Goal: Navigation & Orientation: Find specific page/section

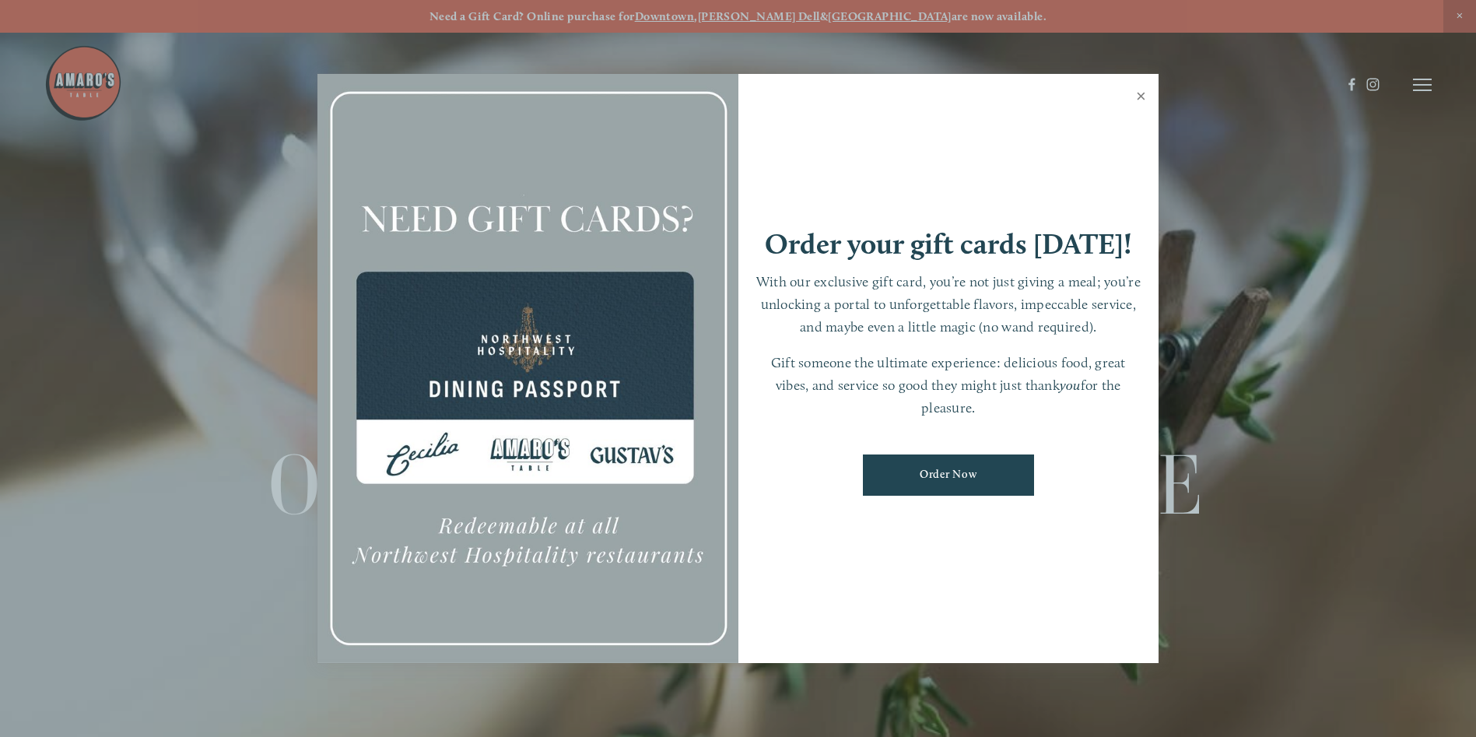
click at [1139, 101] on link "Close" at bounding box center [1141, 98] width 30 height 44
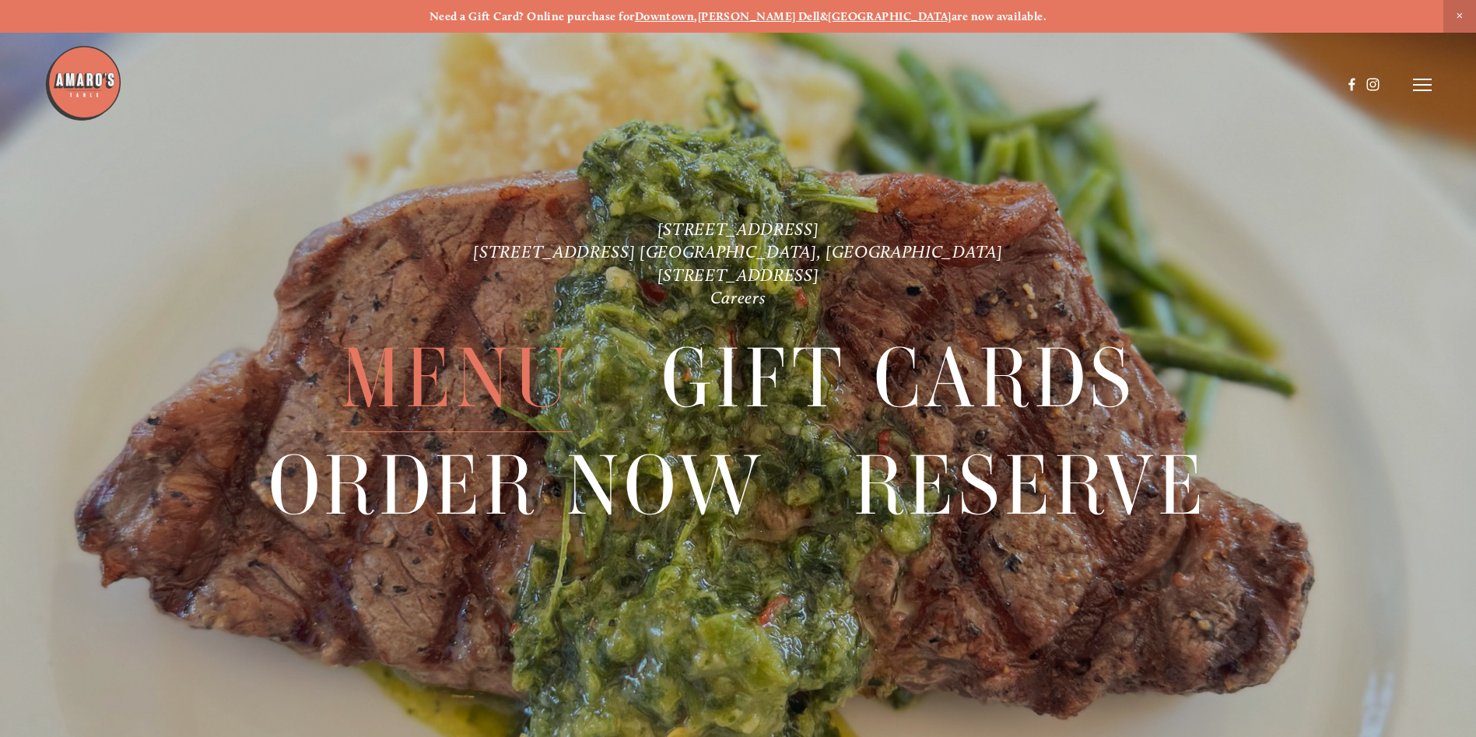
click at [413, 363] on span "Menu" at bounding box center [457, 378] width 232 height 107
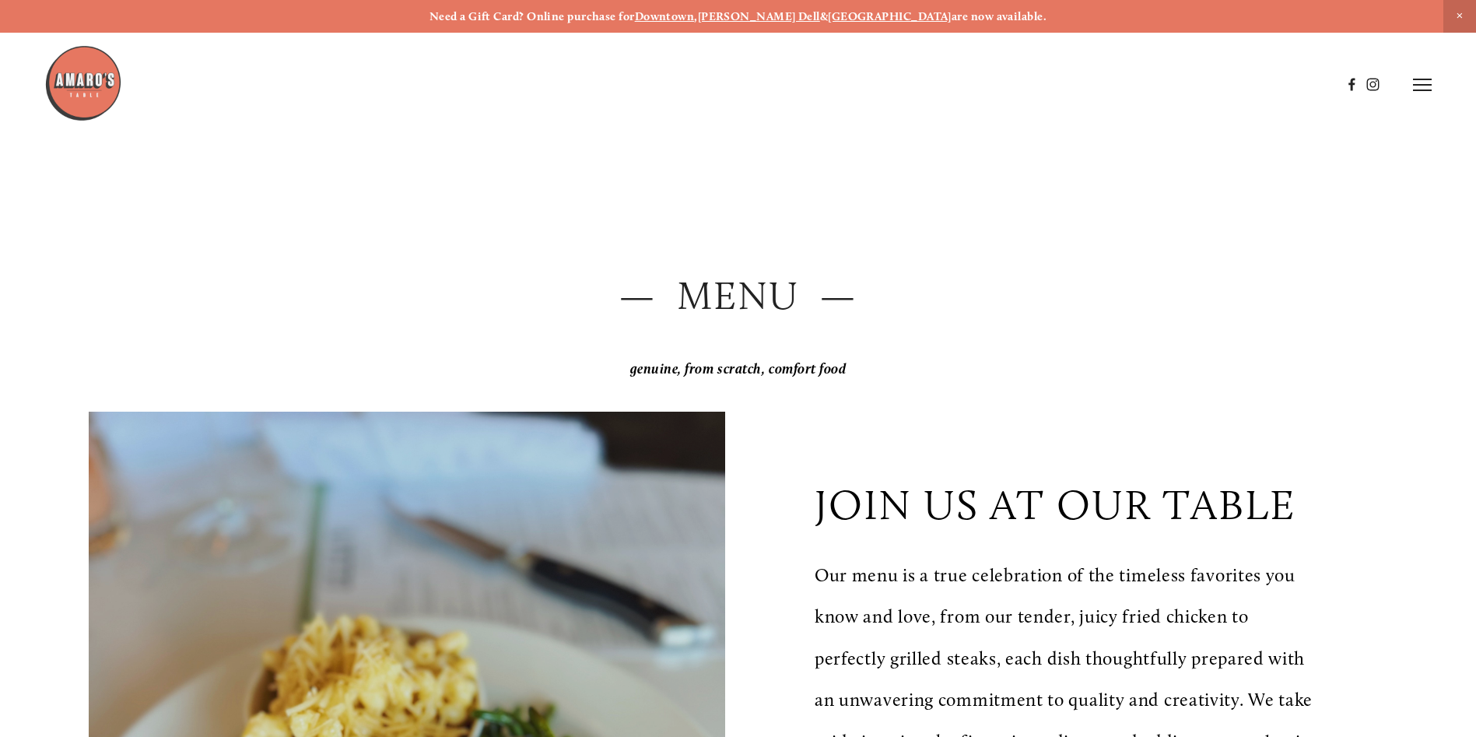
click at [1414, 101] on header "Menu Order Now Visit Gallery 0" at bounding box center [737, 85] width 1387 height 170
click at [1414, 90] on line at bounding box center [1422, 90] width 19 height 0
click at [1089, 78] on span "Menu" at bounding box center [1097, 84] width 32 height 15
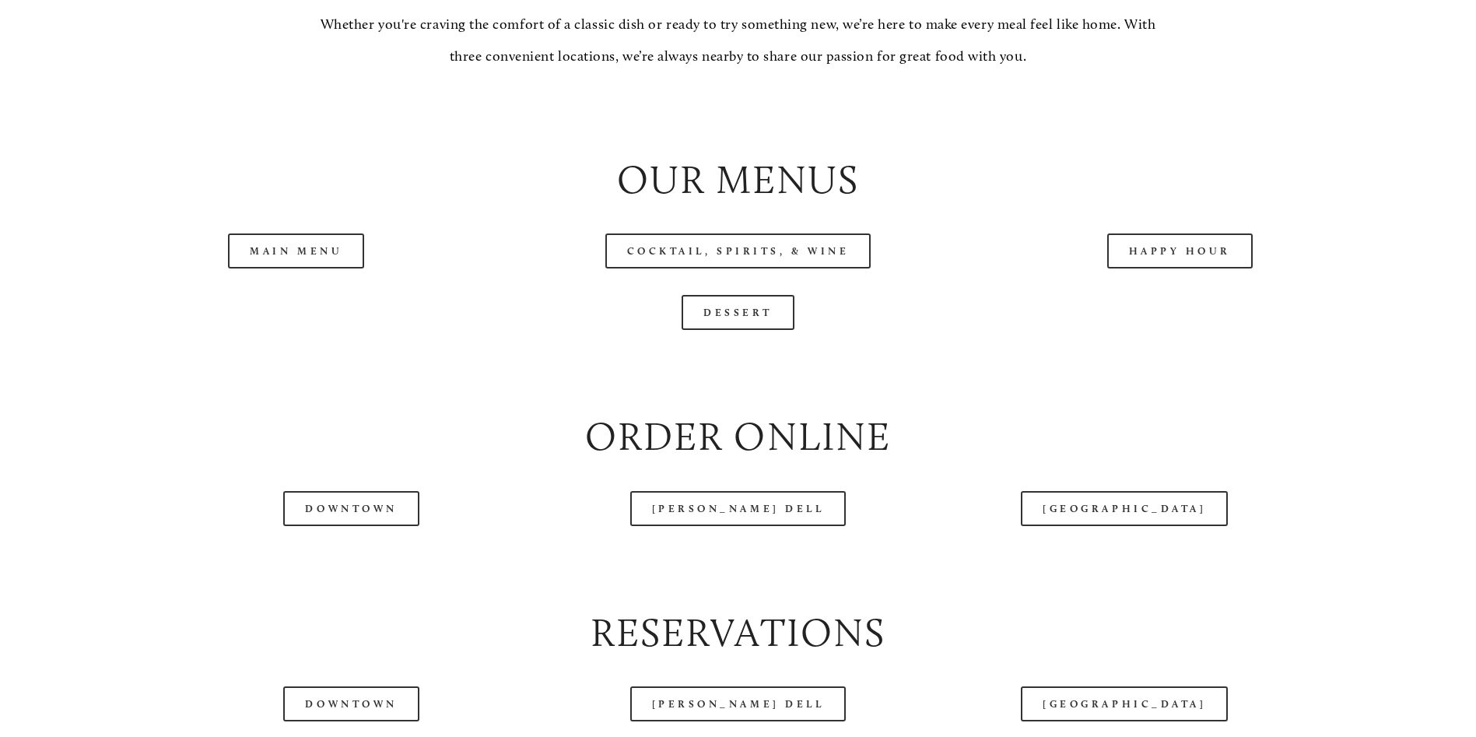
scroll to position [1750, 0]
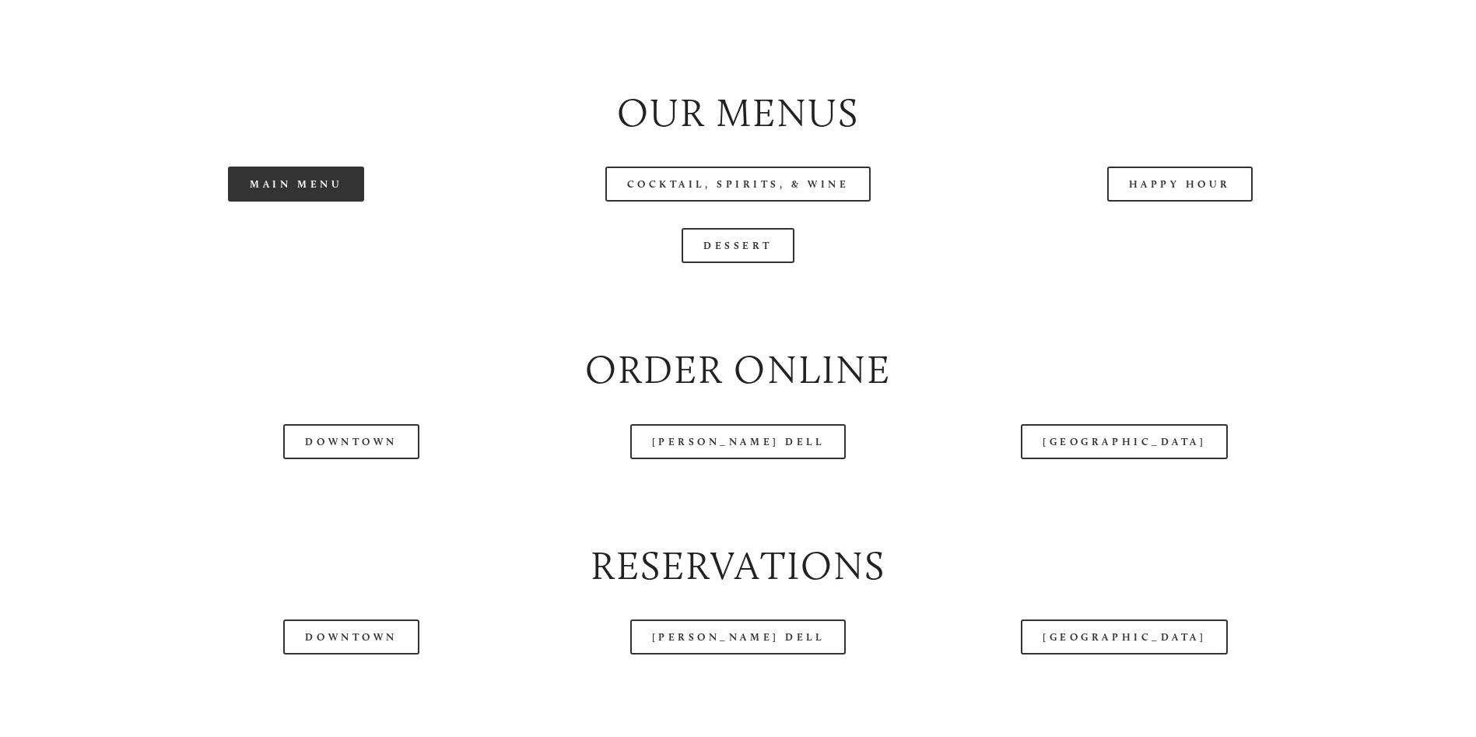
click at [349, 201] on link "Main Menu" at bounding box center [296, 183] width 136 height 35
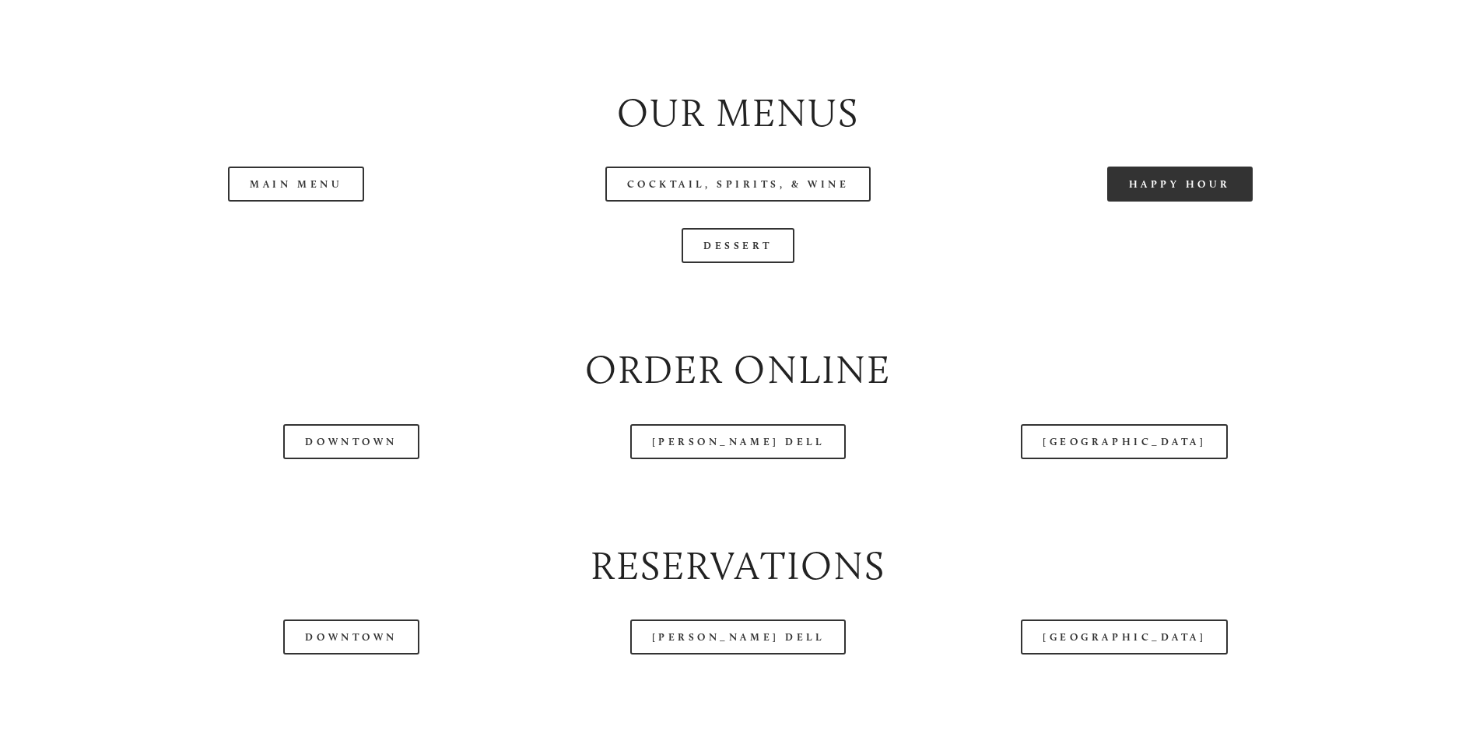
click at [1119, 201] on link "Happy Hour" at bounding box center [1180, 183] width 146 height 35
